Goal: Information Seeking & Learning: Learn about a topic

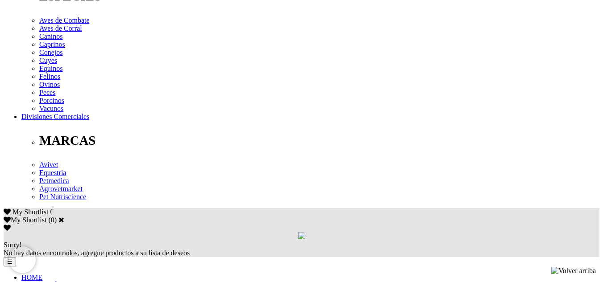
scroll to position [380, 0]
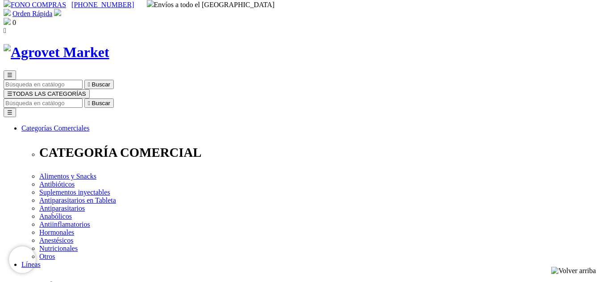
scroll to position [0, 0]
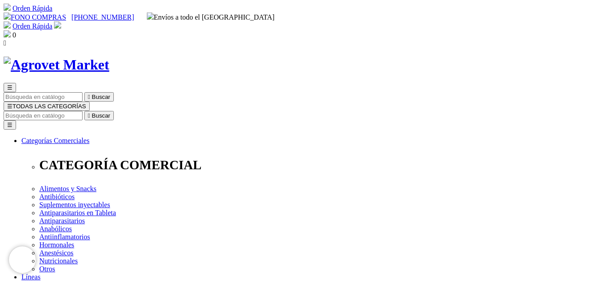
click at [83, 111] on input "Buscar" at bounding box center [43, 115] width 79 height 9
type input "vetpro"
click at [90, 112] on icon "" at bounding box center [89, 115] width 2 height 7
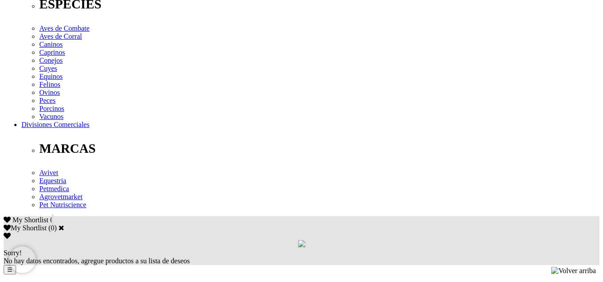
scroll to position [372, 0]
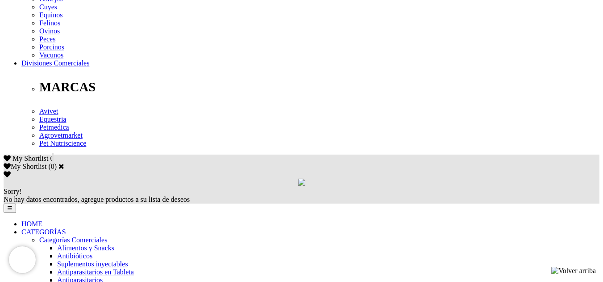
scroll to position [434, 0]
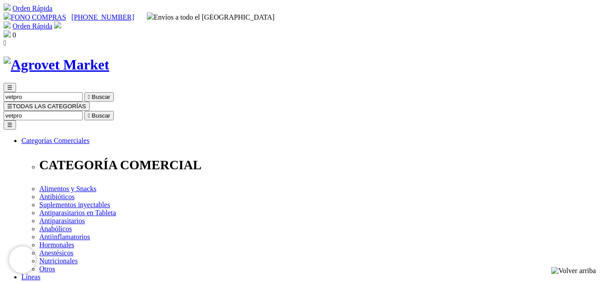
scroll to position [247, 0]
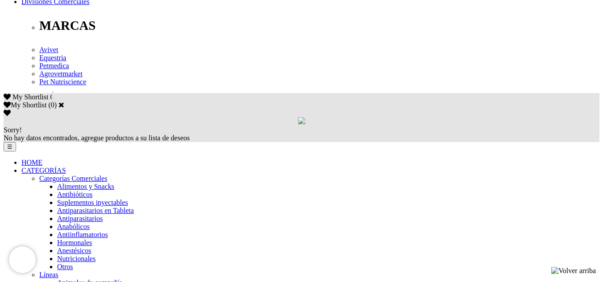
scroll to position [247, 0]
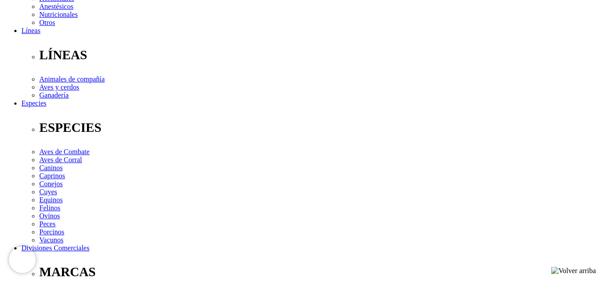
scroll to position [493, 0]
